Goal: Register for event/course

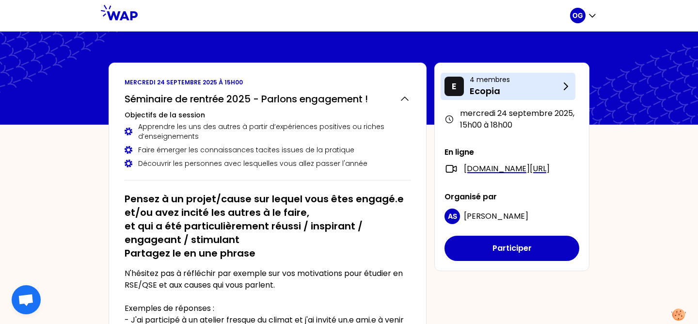
click at [564, 88] on icon at bounding box center [566, 86] width 12 height 12
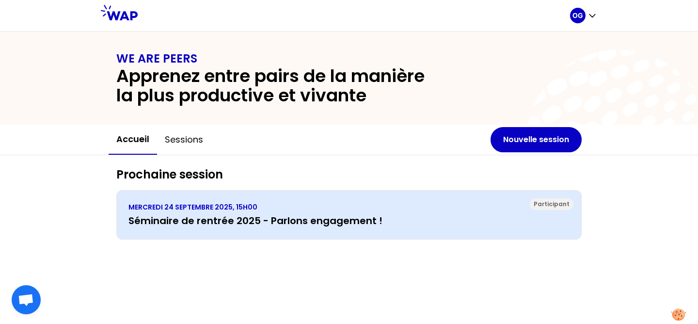
click at [445, 212] on div "[DATE] 15H00 Séminaire de rentrée 2025 - Parlons engagement !" at bounding box center [348, 214] width 441 height 25
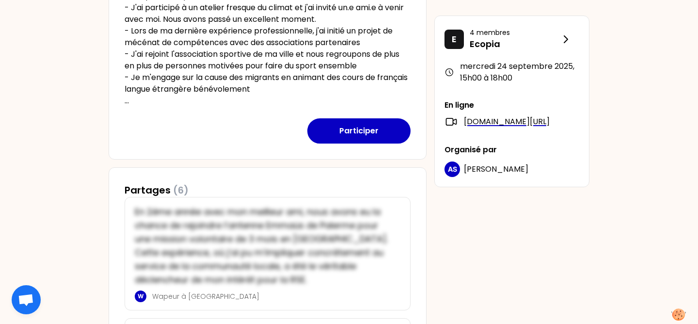
scroll to position [158, 0]
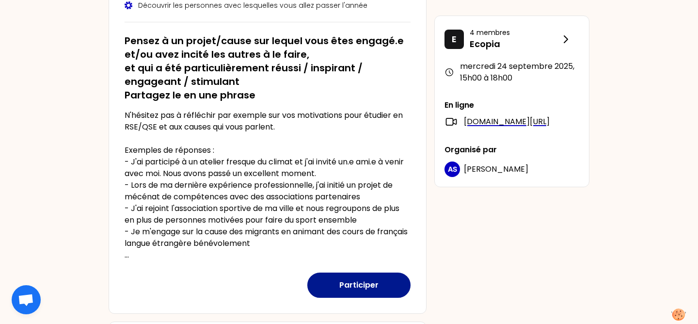
click at [355, 280] on button "Participer" at bounding box center [358, 284] width 103 height 25
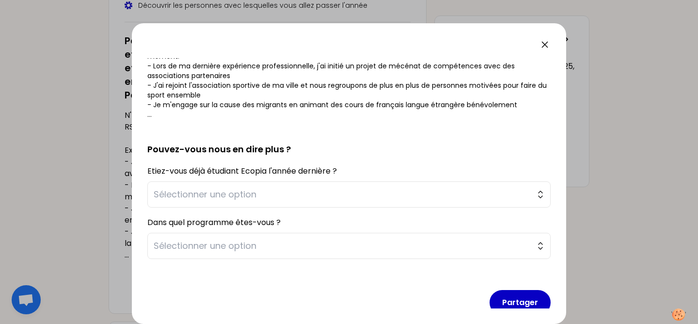
scroll to position [156, 0]
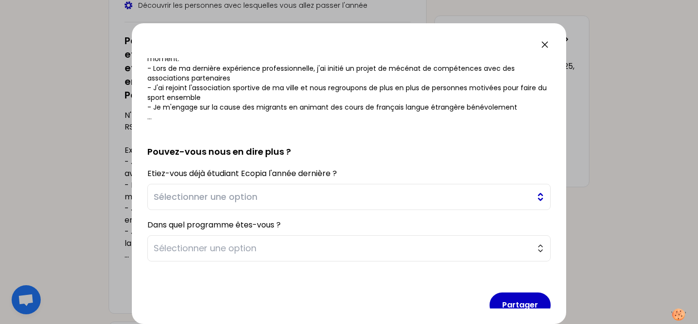
click at [322, 199] on span "Sélectionner une option" at bounding box center [342, 197] width 377 height 14
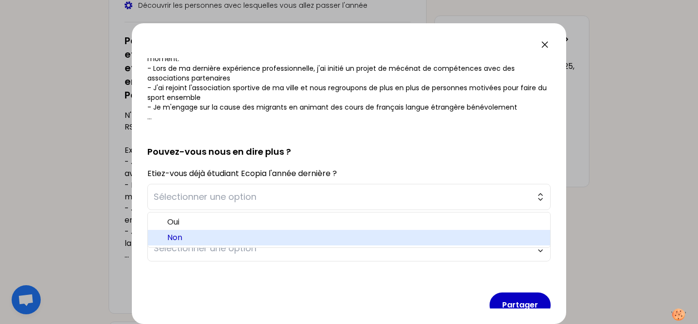
click at [211, 231] on li "Non" at bounding box center [349, 238] width 402 height 16
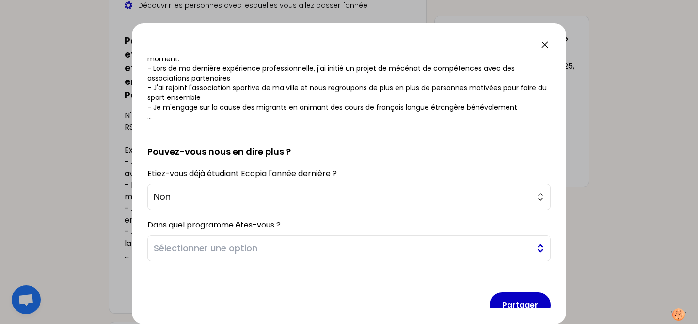
scroll to position [173, 0]
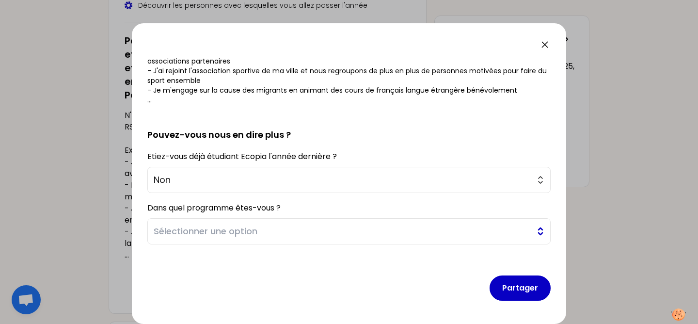
click at [281, 224] on span "Sélectionner une option" at bounding box center [342, 231] width 377 height 14
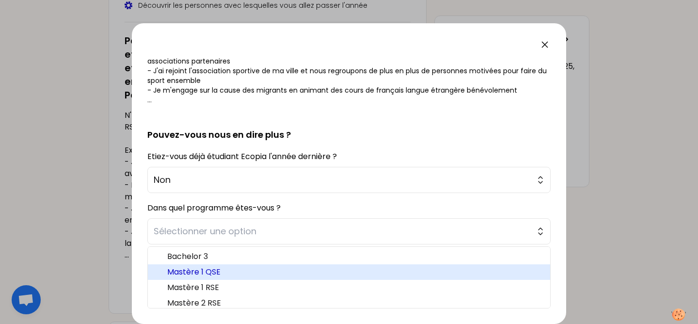
scroll to position [5, 0]
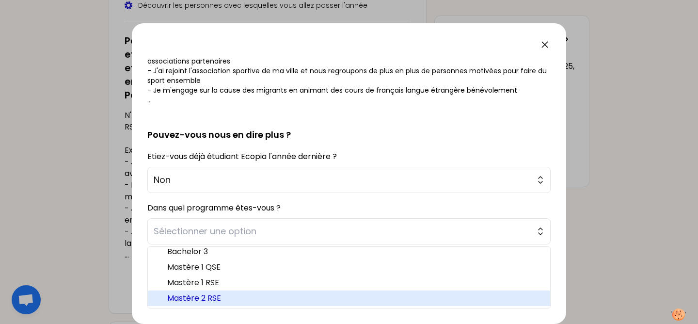
click at [216, 296] on span "Mastère 2 RSE" at bounding box center [354, 298] width 375 height 12
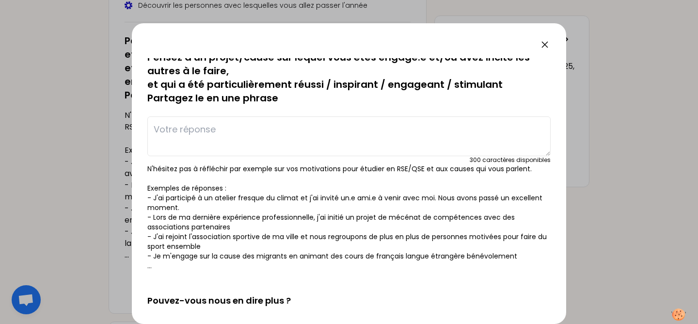
scroll to position [0, 0]
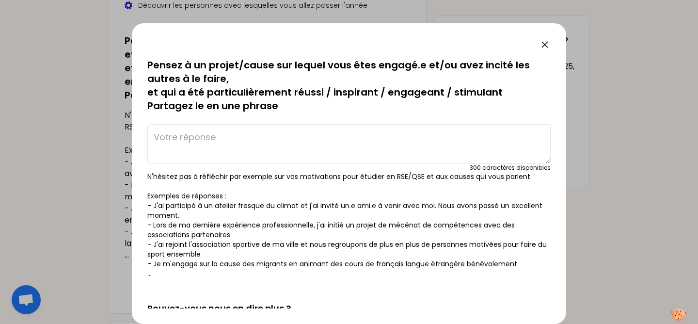
click at [240, 140] on textarea at bounding box center [348, 144] width 403 height 40
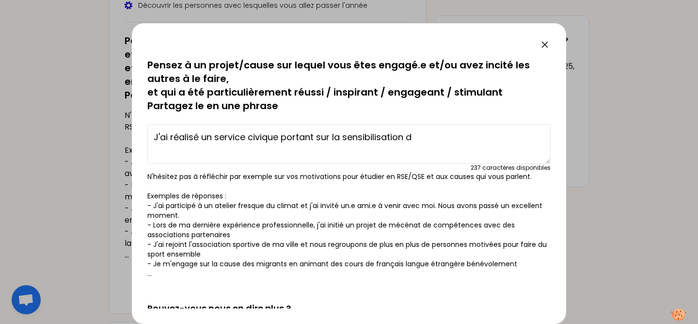
type textarea "J'ai réalisé un service civique portant sur la sensibilisation de"
drag, startPoint x: 434, startPoint y: 138, endPoint x: 148, endPoint y: 137, distance: 286.3
click at [148, 137] on textarea "J'ai réalisé un service civique portant sur la sensibilisation de" at bounding box center [348, 144] width 403 height 40
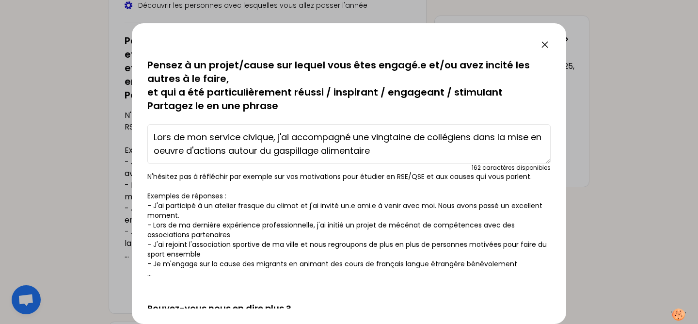
click at [242, 152] on textarea "Lors de mon service civique, j'ai accompagné une vingtaine de collégiens dans l…" at bounding box center [348, 144] width 403 height 40
click at [396, 150] on textarea "Lors de mon service civique, j'ai accompagné une vingtaine de collégiens dans l…" at bounding box center [348, 144] width 403 height 40
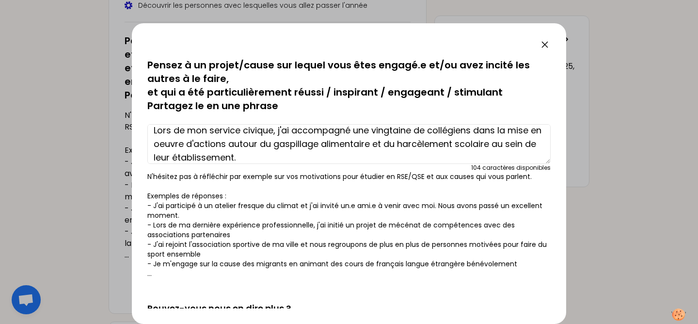
drag, startPoint x: 256, startPoint y: 157, endPoint x: 195, endPoint y: 131, distance: 66.0
click at [195, 131] on textarea "Lors de mon service civique, j'ai accompagné une vingtaine de collégiens dans l…" at bounding box center [348, 144] width 403 height 40
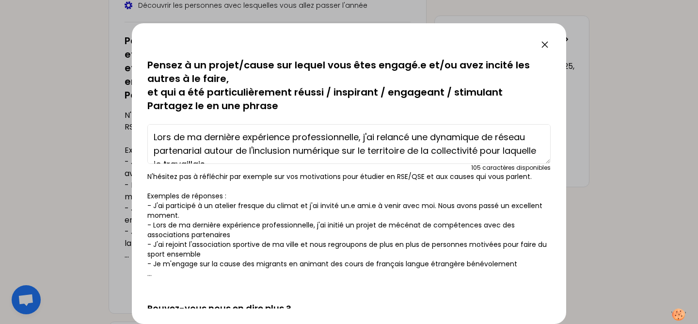
drag, startPoint x: 218, startPoint y: 157, endPoint x: 378, endPoint y: 141, distance: 161.1
click at [378, 141] on textarea "Lors de ma dernière expérience professionnelle, j'ai relancé une dynamique de r…" at bounding box center [348, 144] width 403 height 40
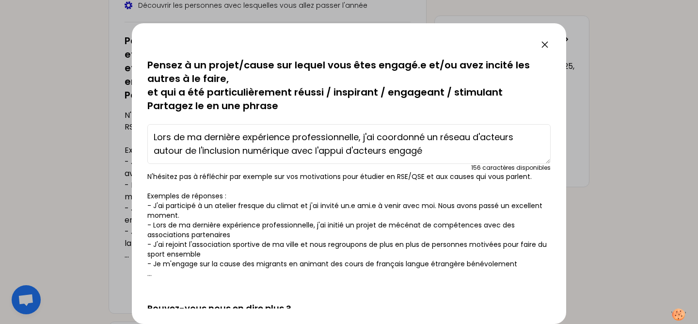
click at [490, 137] on textarea "Lors de ma dernière expérience professionnelle, j'ai coordonné un réseau d'acte…" at bounding box center [348, 144] width 403 height 40
click at [428, 154] on textarea "Lors de ma dernière expérience professionnelle, j'ai coordonné un réseau de par…" at bounding box center [348, 144] width 403 height 40
click at [387, 152] on textarea "Lors de ma dernière expérience professionnelle, j'ai coordonné un réseau de par…" at bounding box center [348, 144] width 403 height 40
click at [472, 149] on textarea "Lors de ma dernière expérience professionnelle, j'ai coordonné un réseau de par…" at bounding box center [348, 144] width 403 height 40
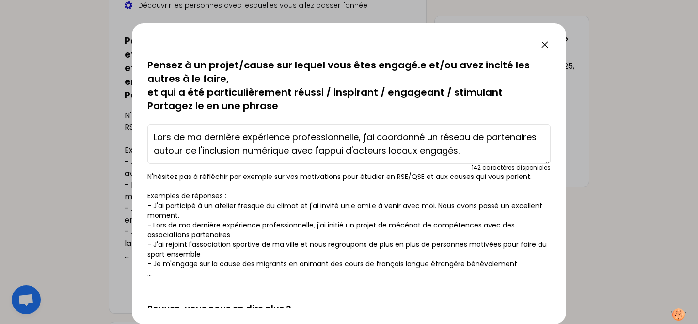
click at [424, 137] on textarea "Lors de ma dernière expérience professionnelle, j'ai coordonné un réseau de par…" at bounding box center [348, 144] width 403 height 40
drag, startPoint x: 539, startPoint y: 152, endPoint x: 144, endPoint y: 140, distance: 395.0
click at [144, 140] on div "sauvegardé Pensez à un projet/cause sur lequel vous êtes engagé.e et/ou avez in…" at bounding box center [349, 173] width 434 height 300
click at [494, 139] on textarea "Lors de ma dernière expérience professionnelle, j'ai contribué à la dynamique u…" at bounding box center [348, 144] width 403 height 40
drag, startPoint x: 217, startPoint y: 149, endPoint x: 154, endPoint y: 149, distance: 63.0
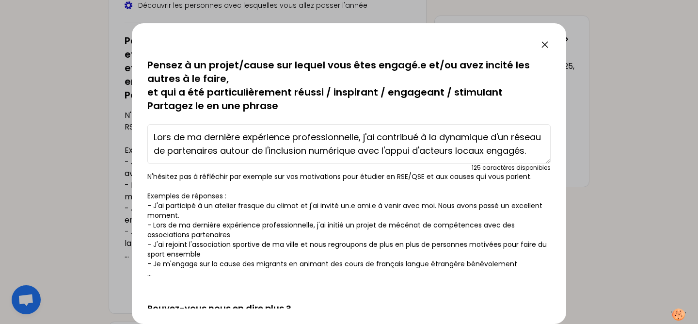
click at [154, 149] on textarea "Lors de ma dernière expérience professionnelle, j'ai contribué à la dynamique d…" at bounding box center [348, 144] width 403 height 40
type textarea "Lors de ma dernière expérience professionnelle, j'ai contribué à la dynamique d…"
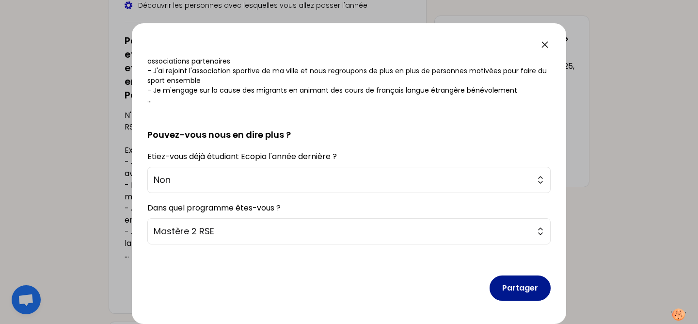
click at [507, 292] on button "Partager" at bounding box center [519, 287] width 61 height 25
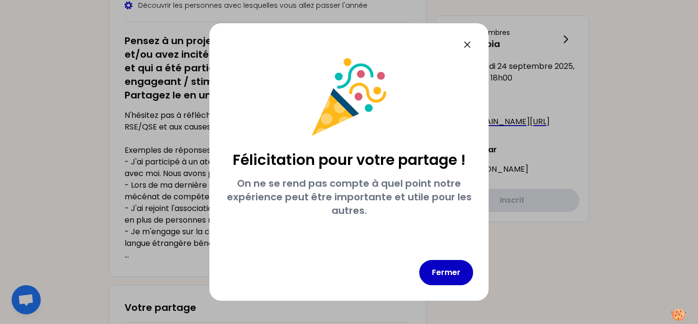
scroll to position [0, 0]
click at [446, 269] on button "Fermer" at bounding box center [446, 272] width 54 height 25
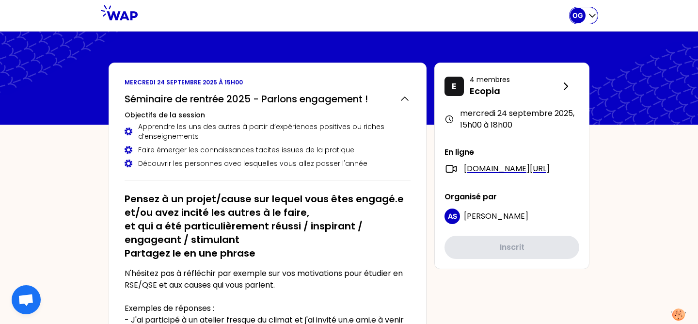
click at [592, 17] on icon "button" at bounding box center [592, 16] width 6 height 3
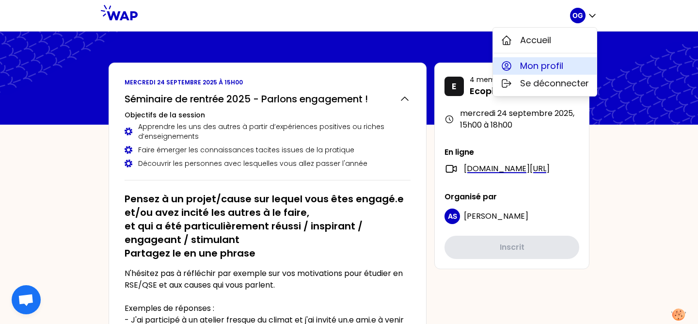
click at [549, 64] on span "Mon profil" at bounding box center [541, 66] width 43 height 14
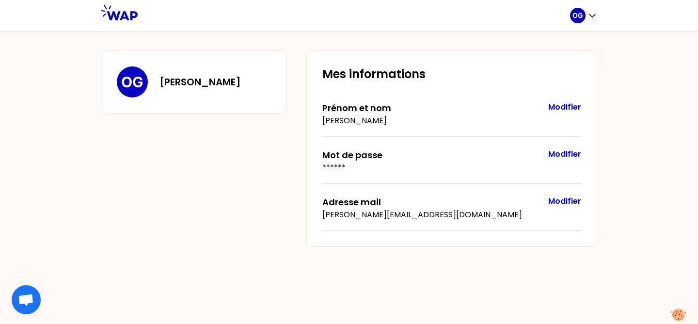
click at [132, 16] on icon at bounding box center [119, 13] width 37 height 16
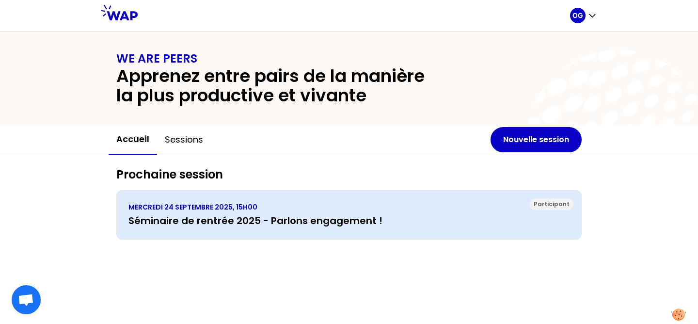
click at [293, 211] on p "MERCREDI 24 SEPTEMBRE 2025, 15H00" at bounding box center [348, 207] width 441 height 10
